Goal: Task Accomplishment & Management: Use online tool/utility

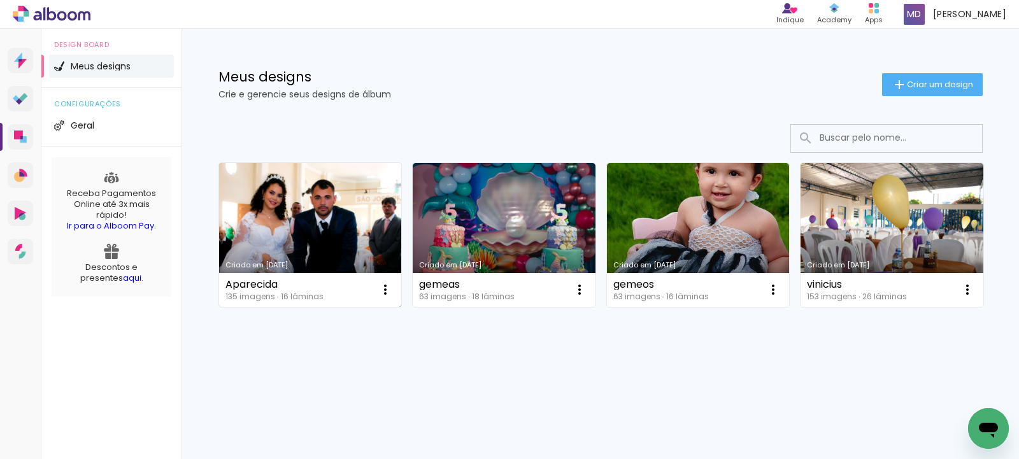
click at [310, 214] on link "Criado em [DATE]" at bounding box center [310, 235] width 183 height 144
